Goal: Task Accomplishment & Management: Complete application form

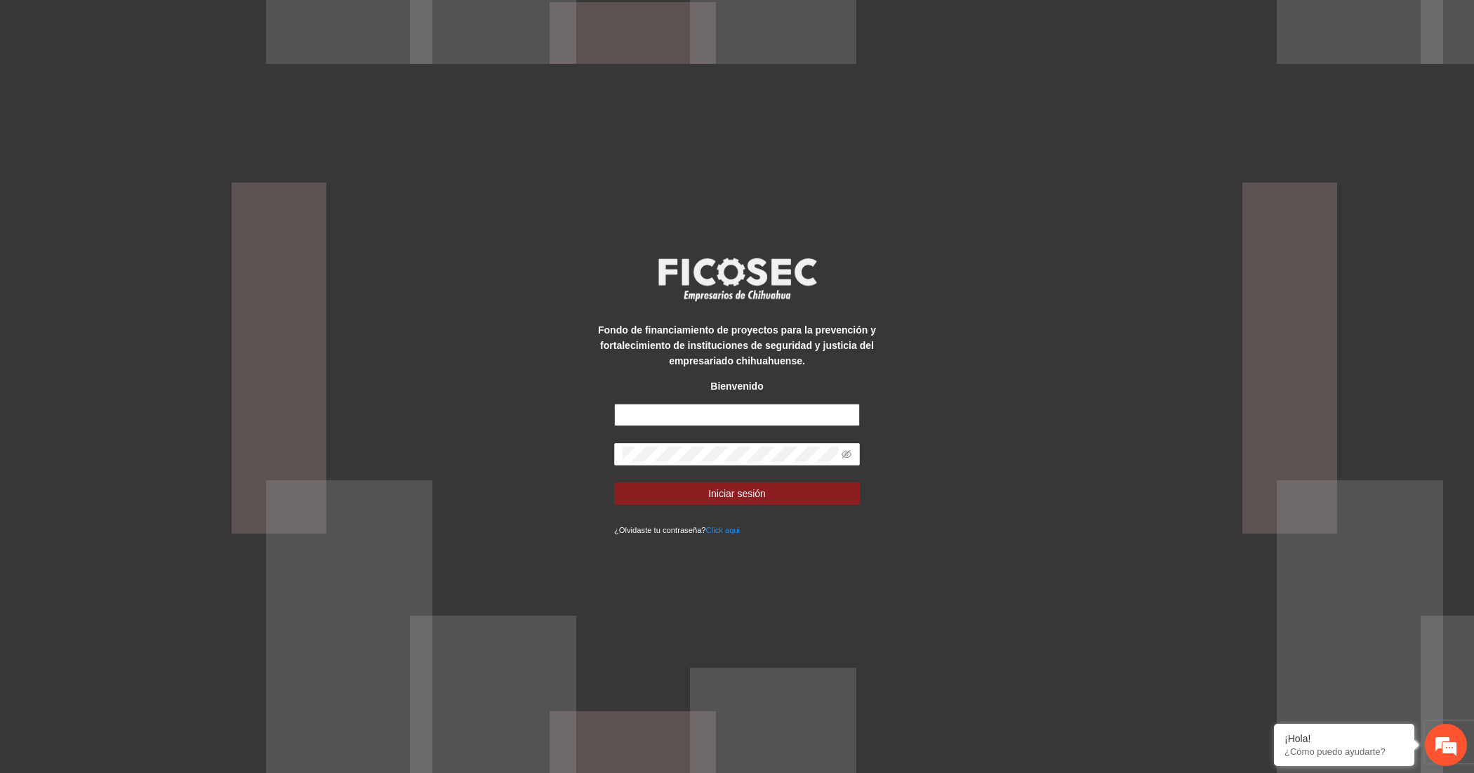
click at [720, 415] on input "text" at bounding box center [737, 414] width 246 height 22
type input "**********"
click at [704, 500] on button "Iniciar sesión" at bounding box center [737, 493] width 246 height 22
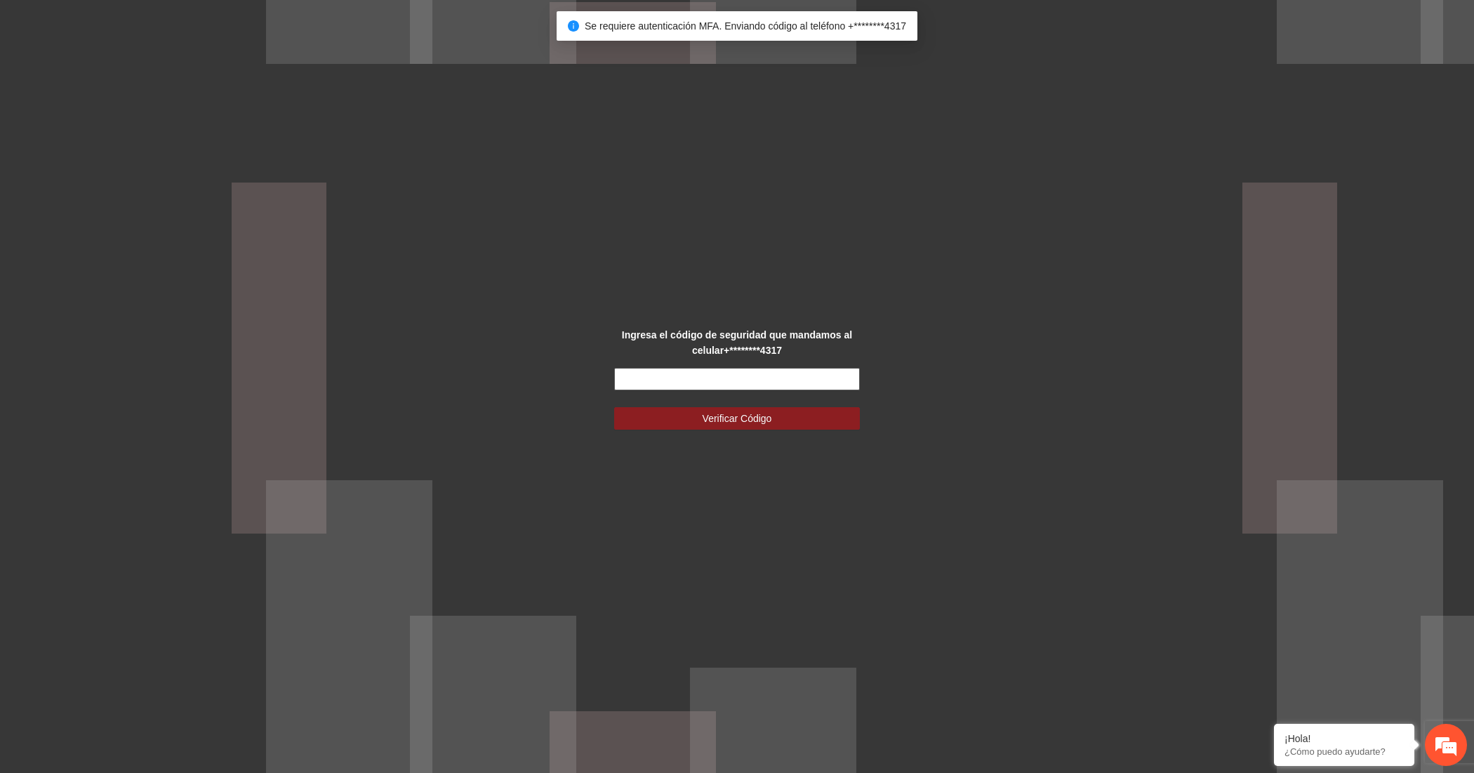
click at [718, 383] on input "text" at bounding box center [737, 379] width 246 height 22
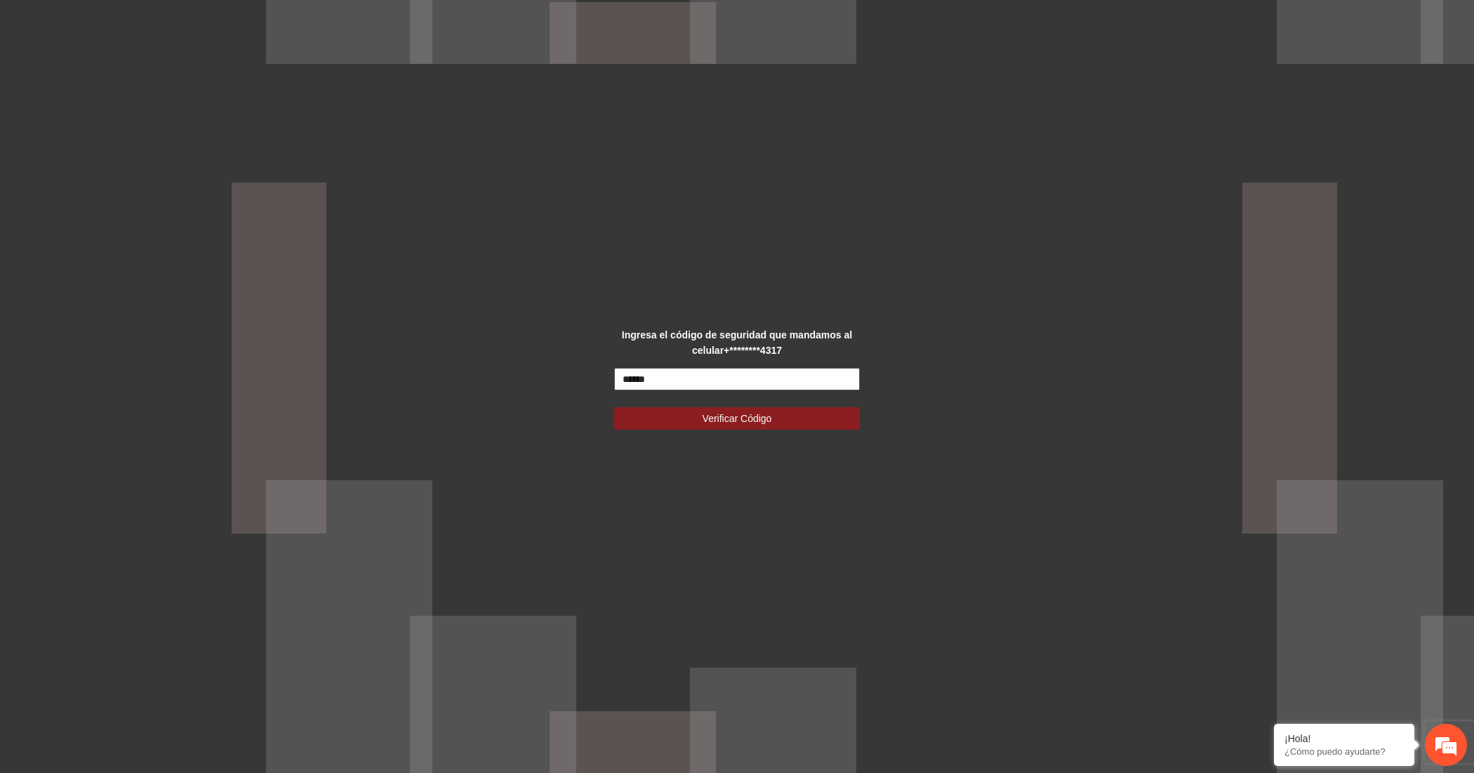
type input "******"
click at [614, 407] on button "Verificar Código" at bounding box center [737, 418] width 246 height 22
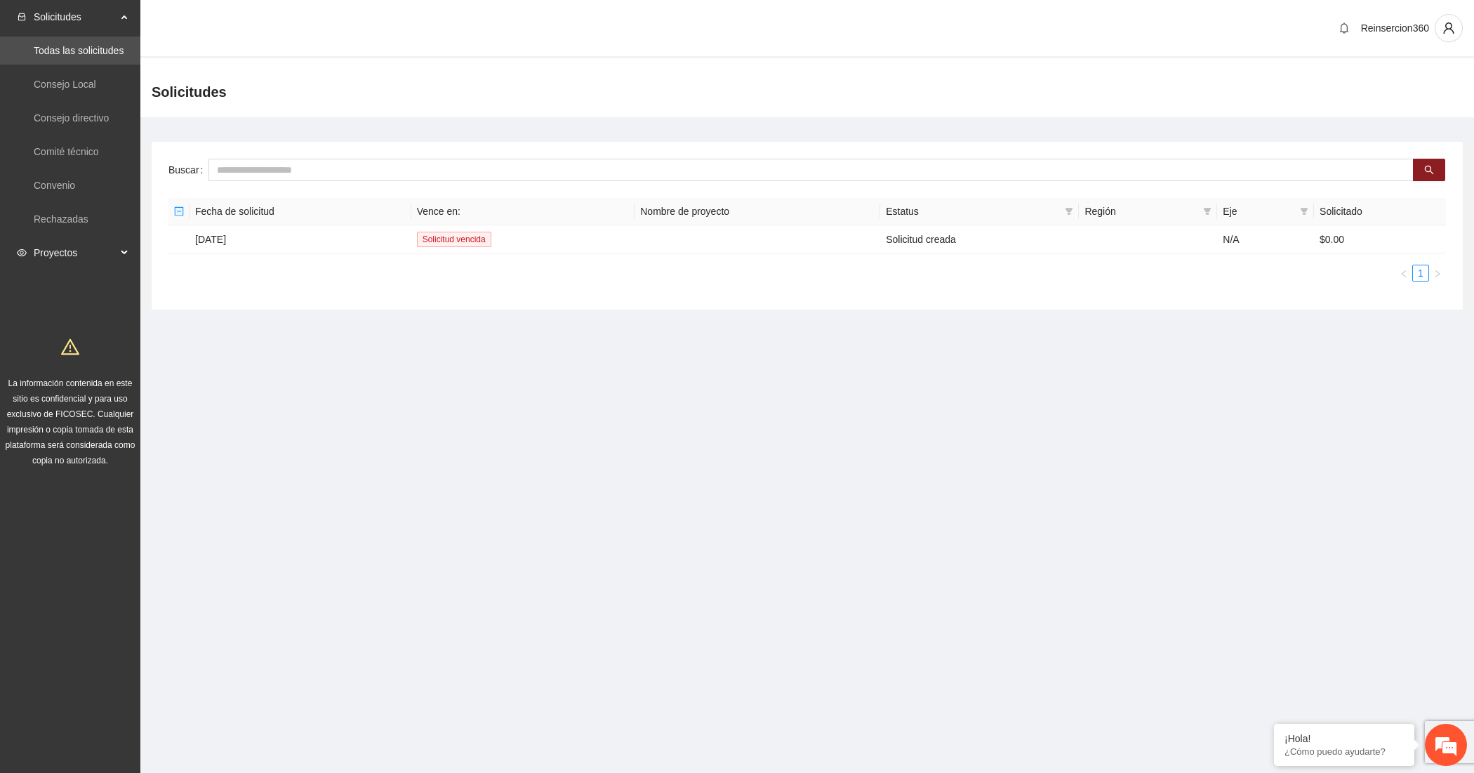
click at [65, 251] on span "Proyectos" at bounding box center [75, 253] width 83 height 28
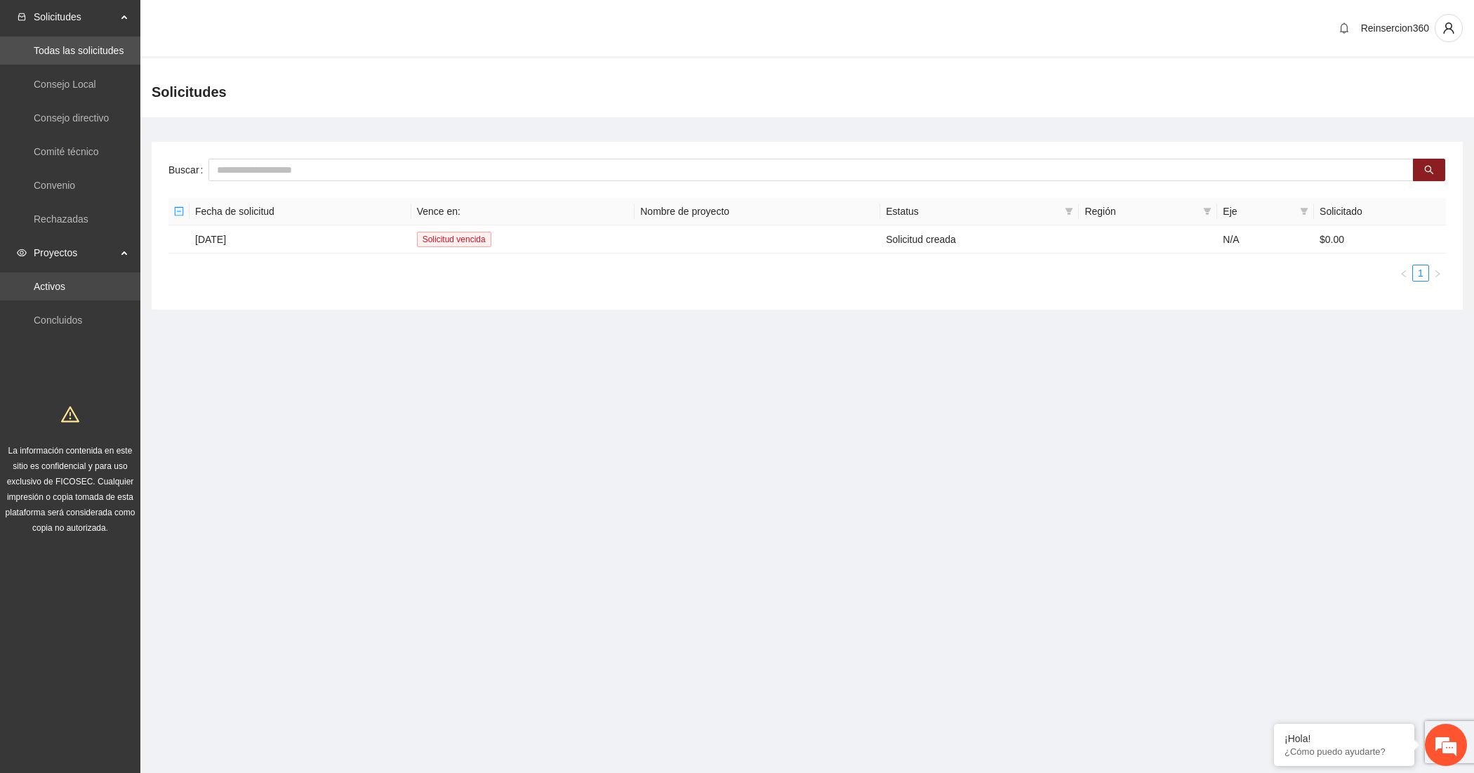
click at [63, 281] on link "Activos" at bounding box center [50, 286] width 32 height 11
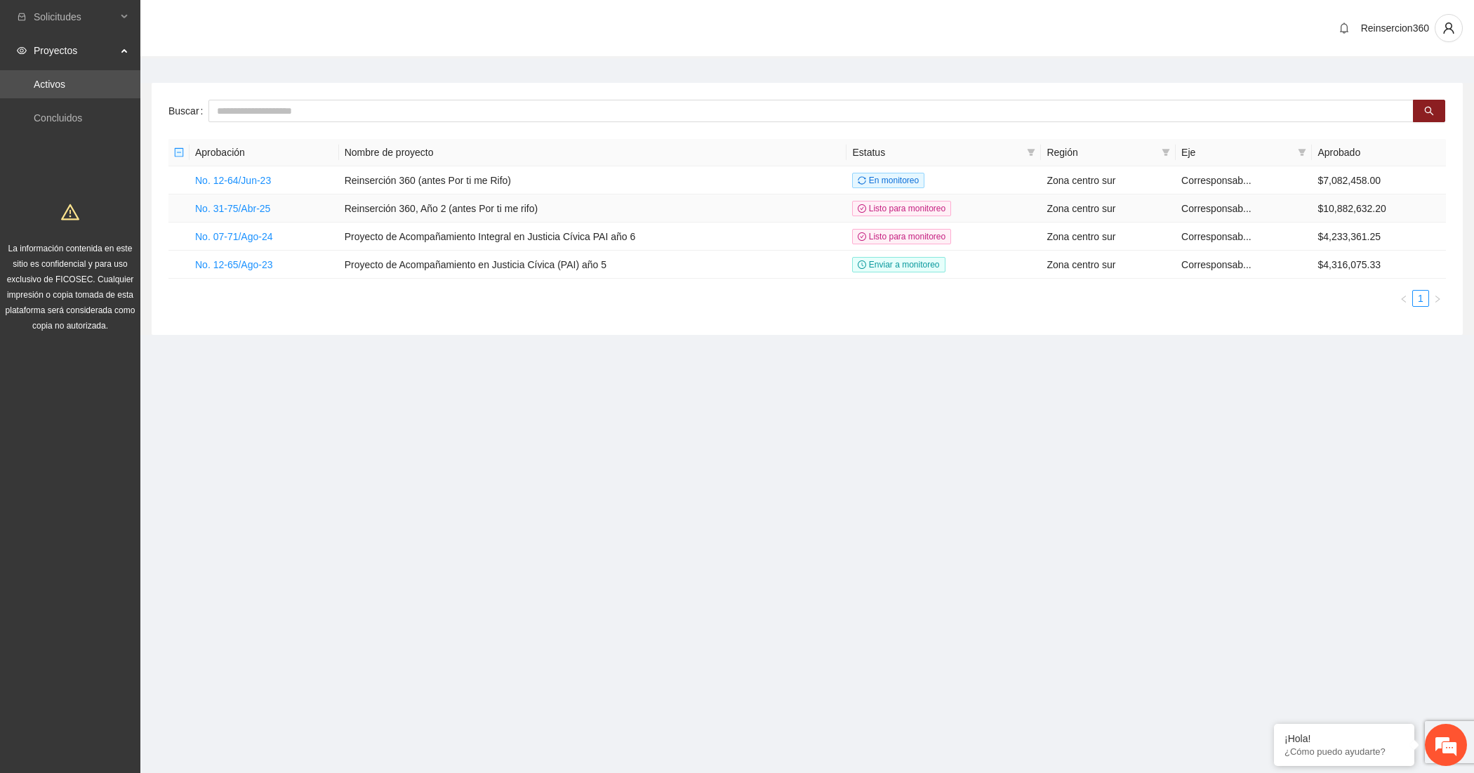
click at [226, 199] on td "No. 31-75/Abr-25" at bounding box center [263, 208] width 149 height 28
click at [229, 209] on link "No. 31-75/Abr-25" at bounding box center [232, 208] width 75 height 11
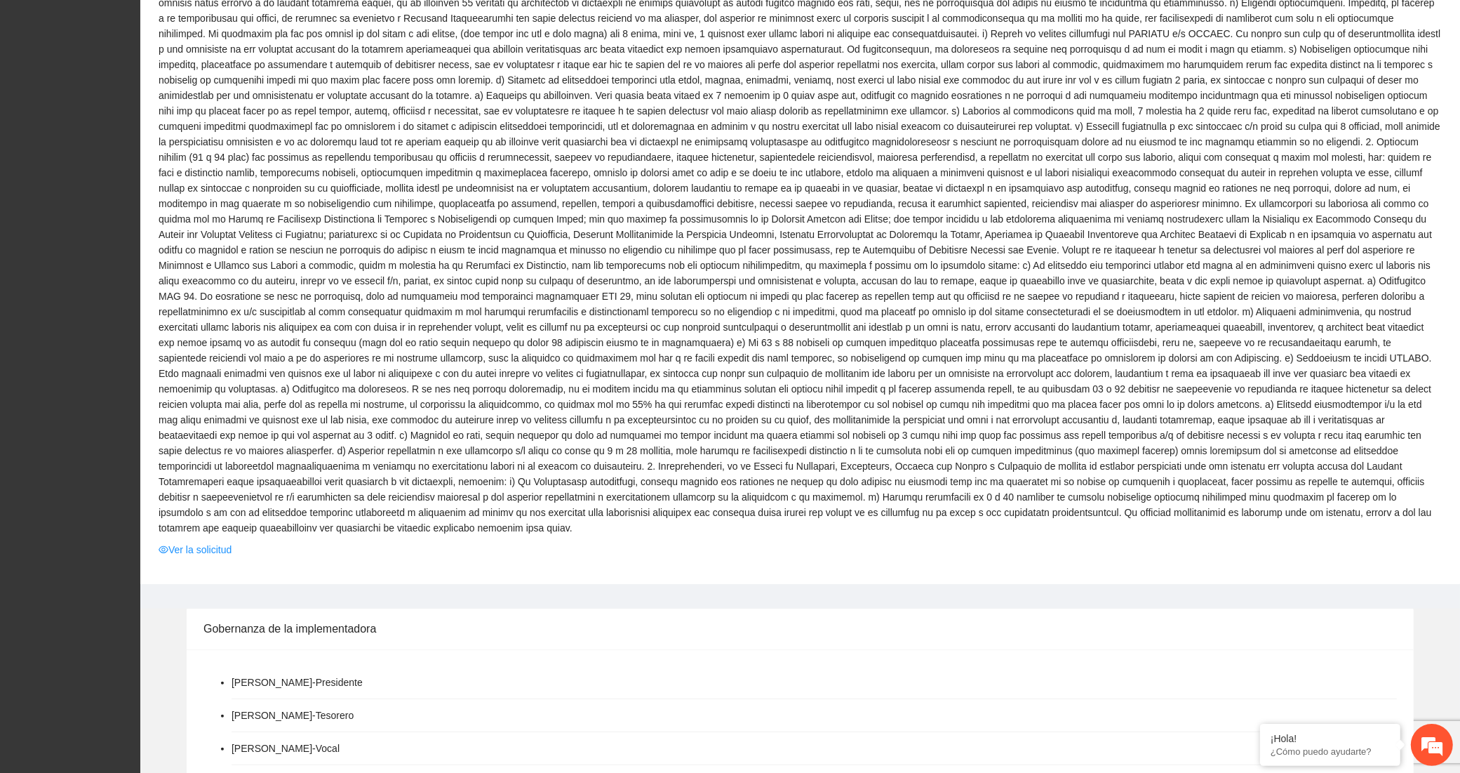
scroll to position [959, 0]
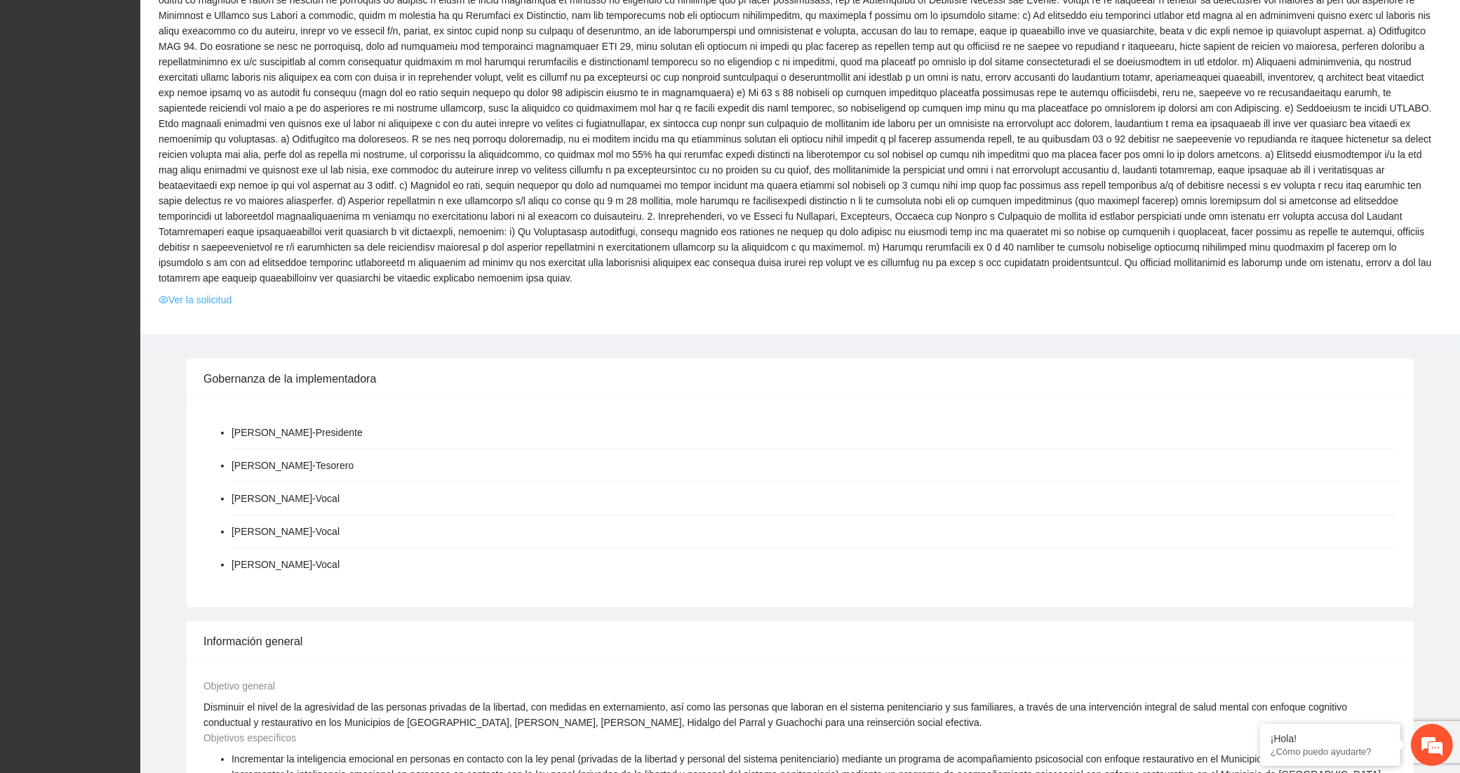
click at [218, 292] on link "Ver la solicitud" at bounding box center [195, 299] width 73 height 15
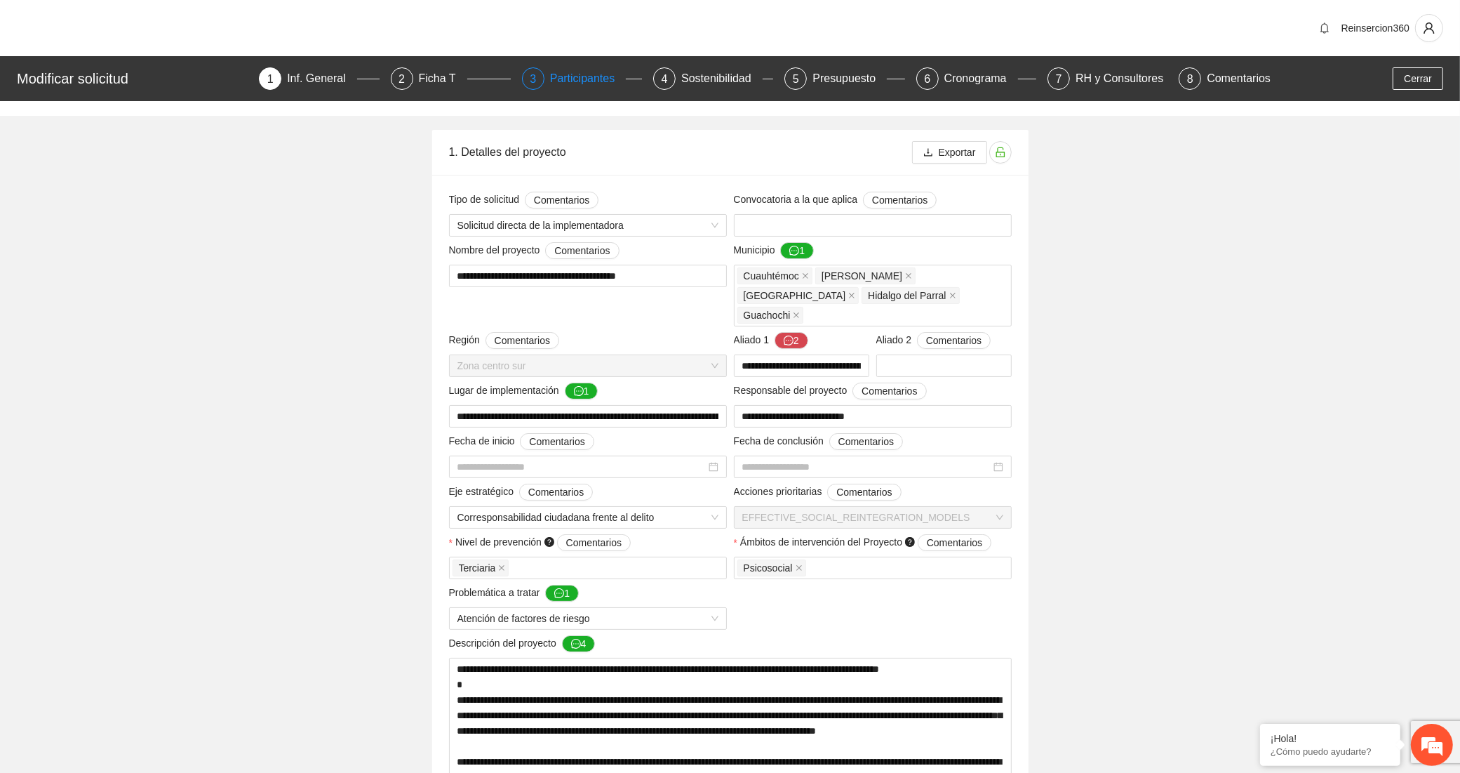
type input "**********"
click at [814, 67] on div "Presupuesto" at bounding box center [850, 78] width 74 height 22
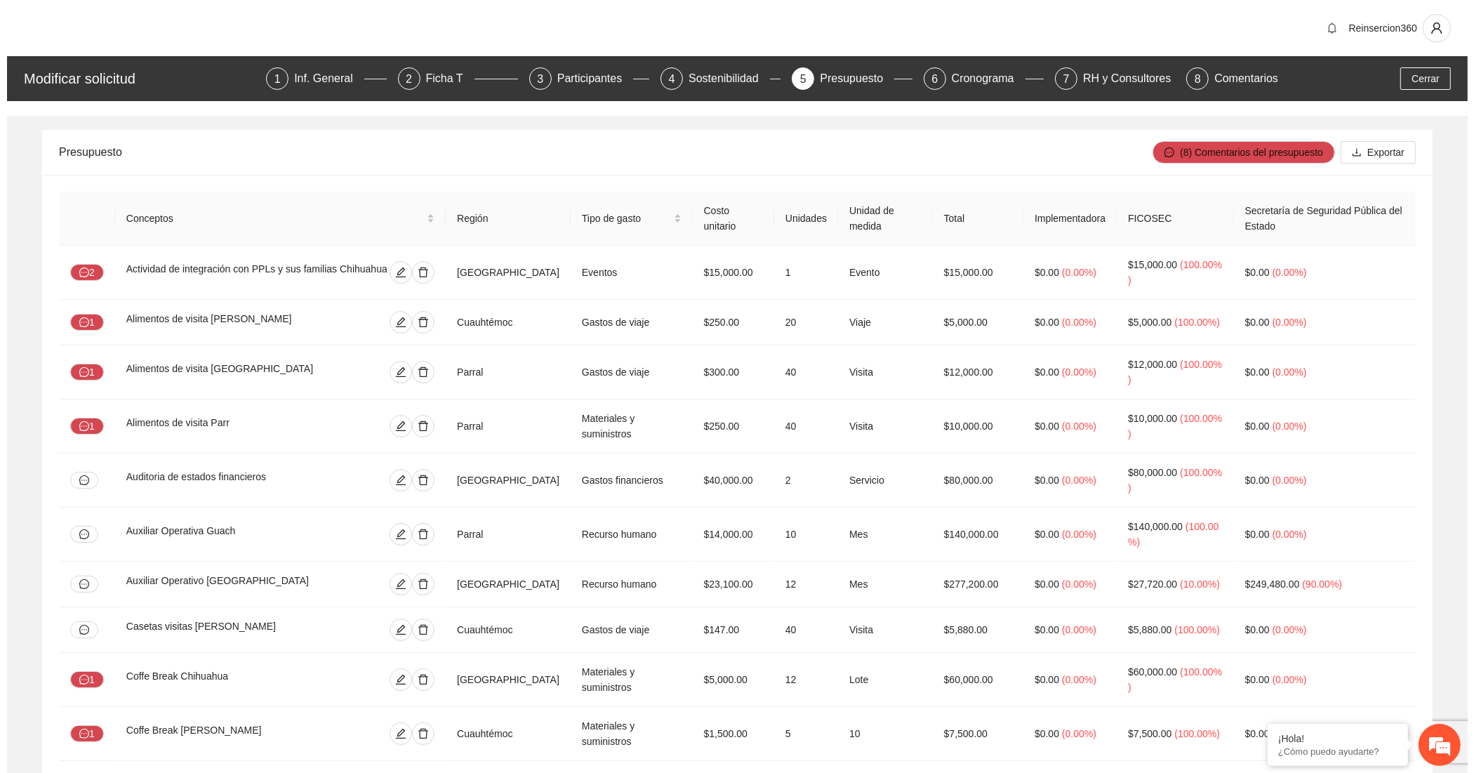
scroll to position [5452, 0]
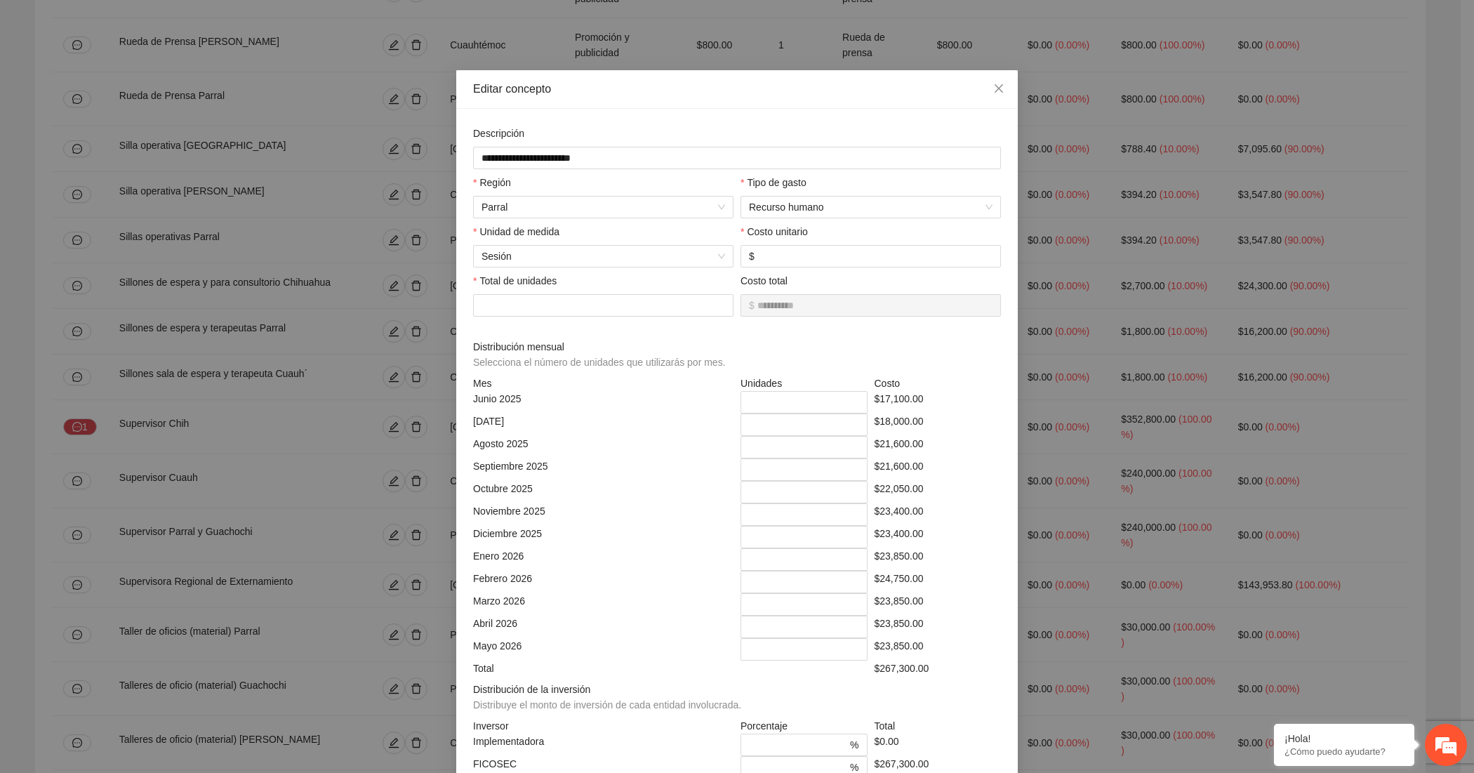
scroll to position [106, 0]
